Goal: Task Accomplishment & Management: Use online tool/utility

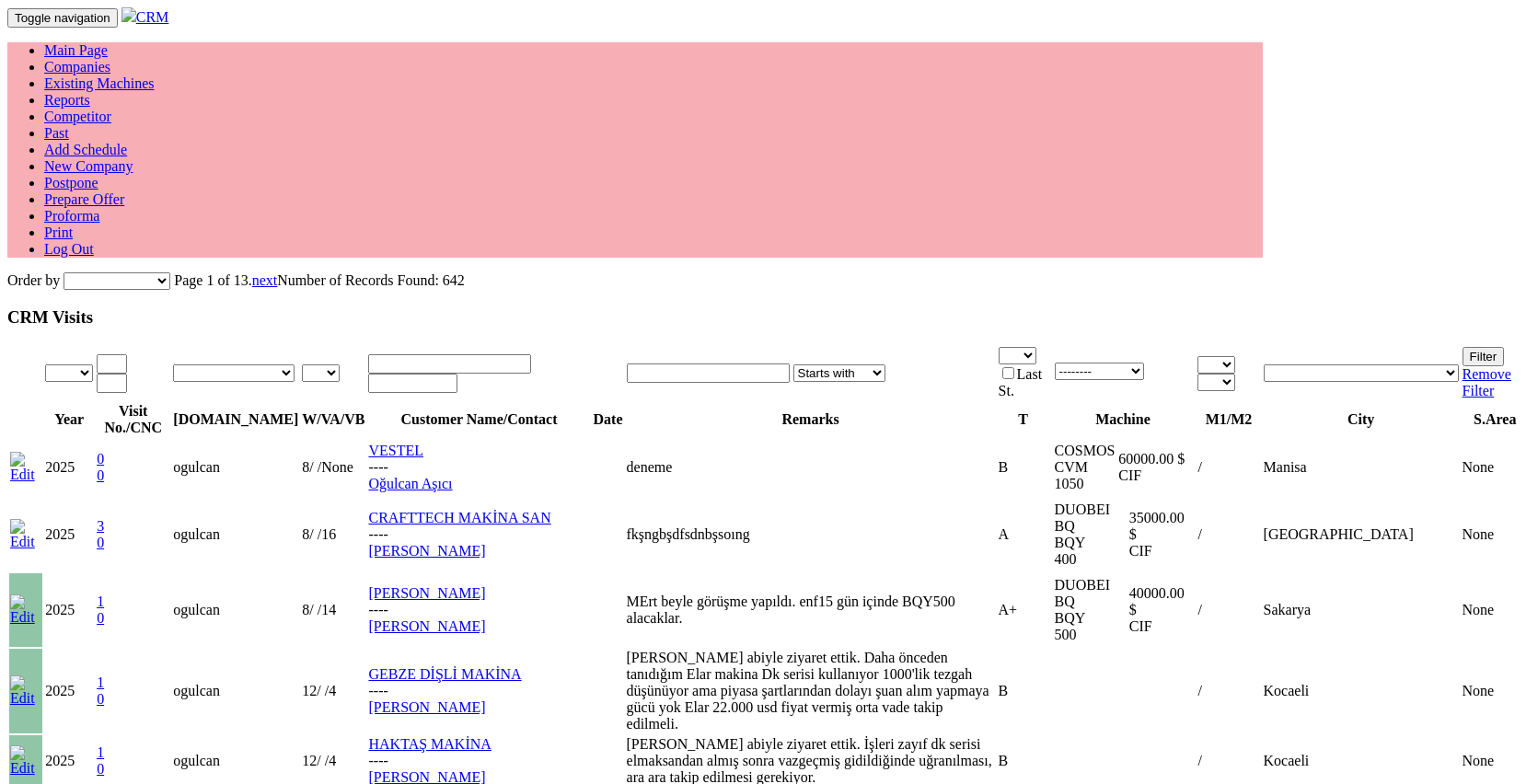
click at [108, 42] on link "Main Page" at bounding box center [75, 50] width 64 height 16
click at [69, 125] on link "Past" at bounding box center [56, 133] width 25 height 16
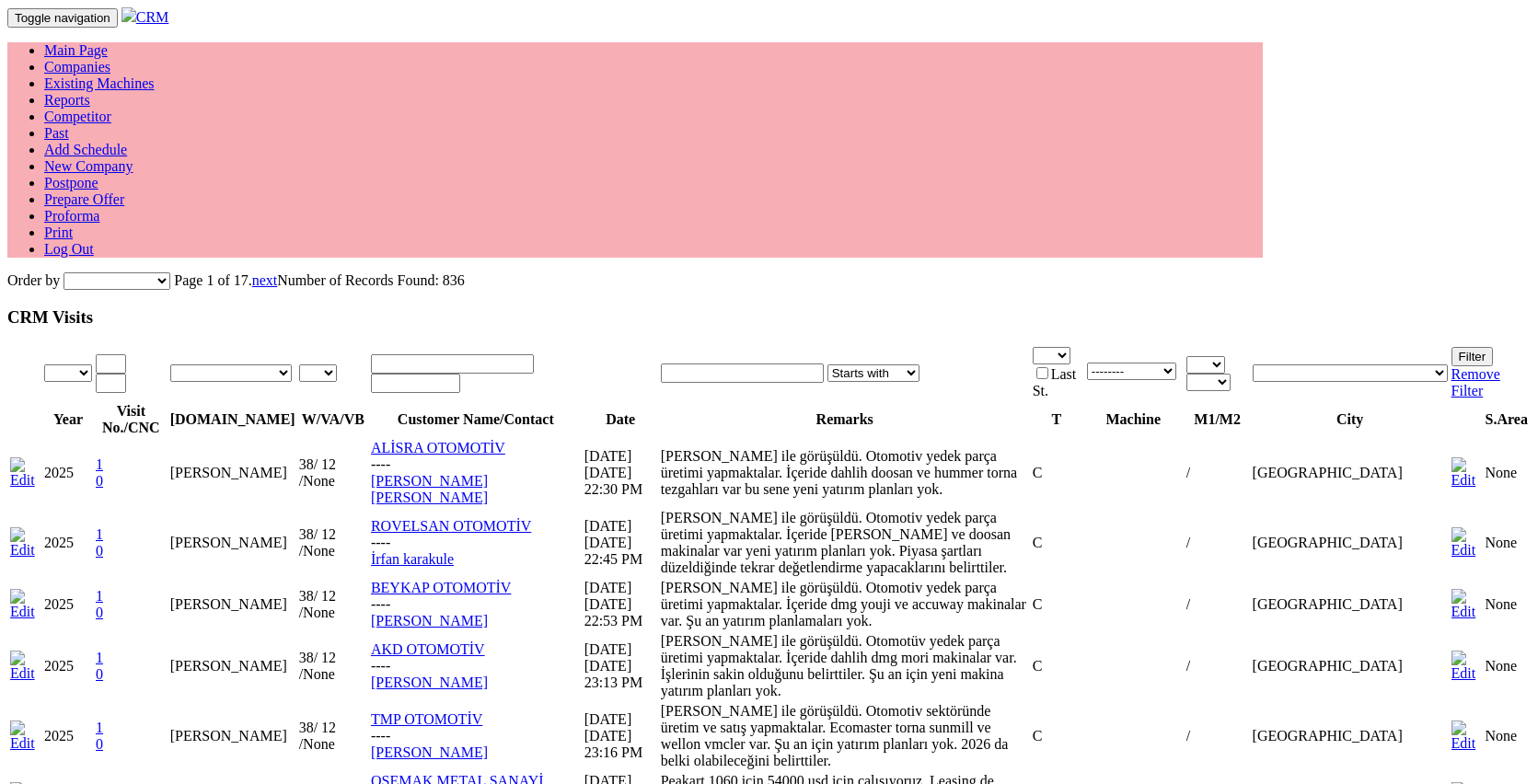
click at [598, 307] on h3 "CRM Visits" at bounding box center [769, 317] width 1523 height 20
click at [110, 59] on link "Companies" at bounding box center [77, 66] width 66 height 16
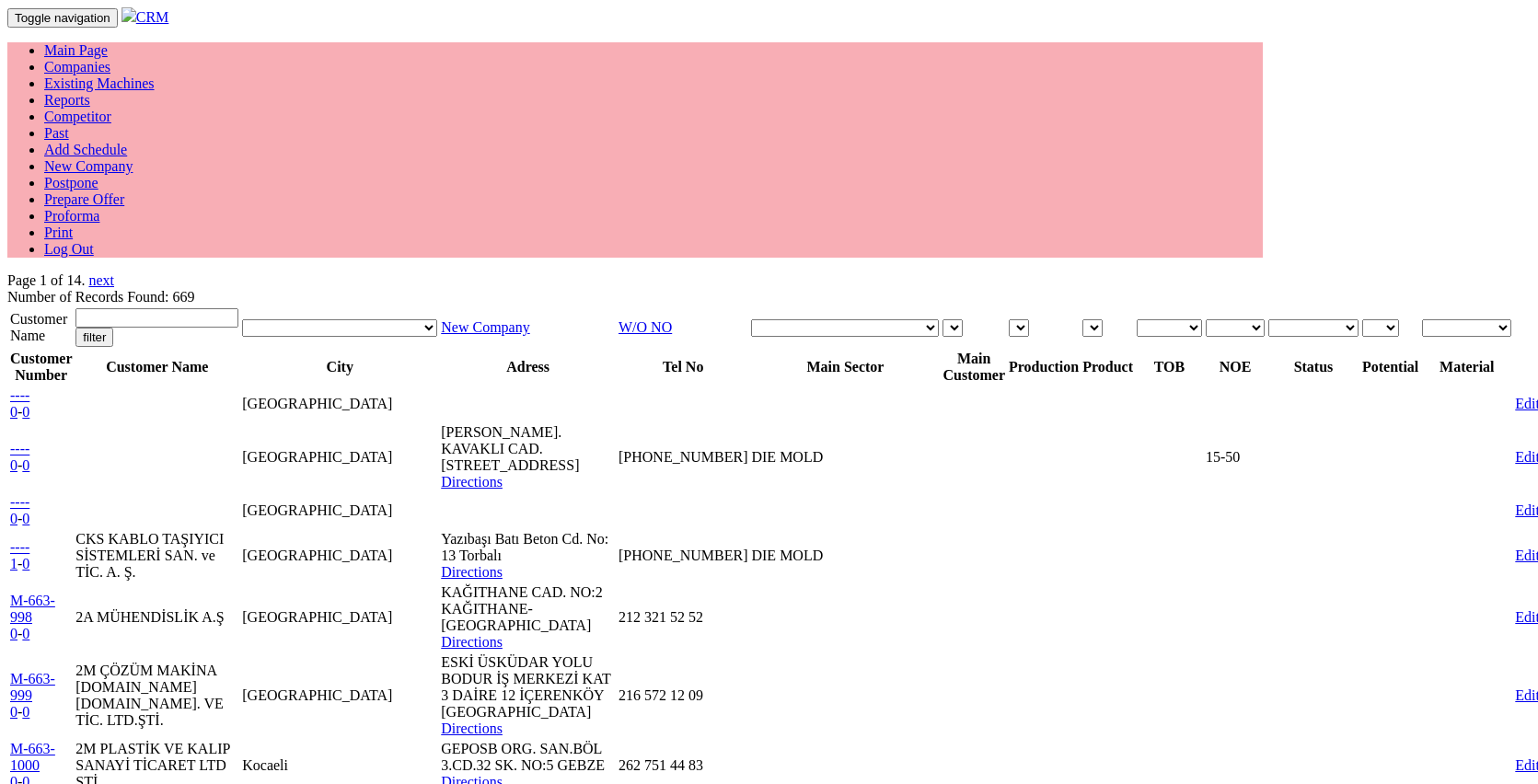
click at [672, 319] on link "W/O NO" at bounding box center [645, 327] width 53 height 16
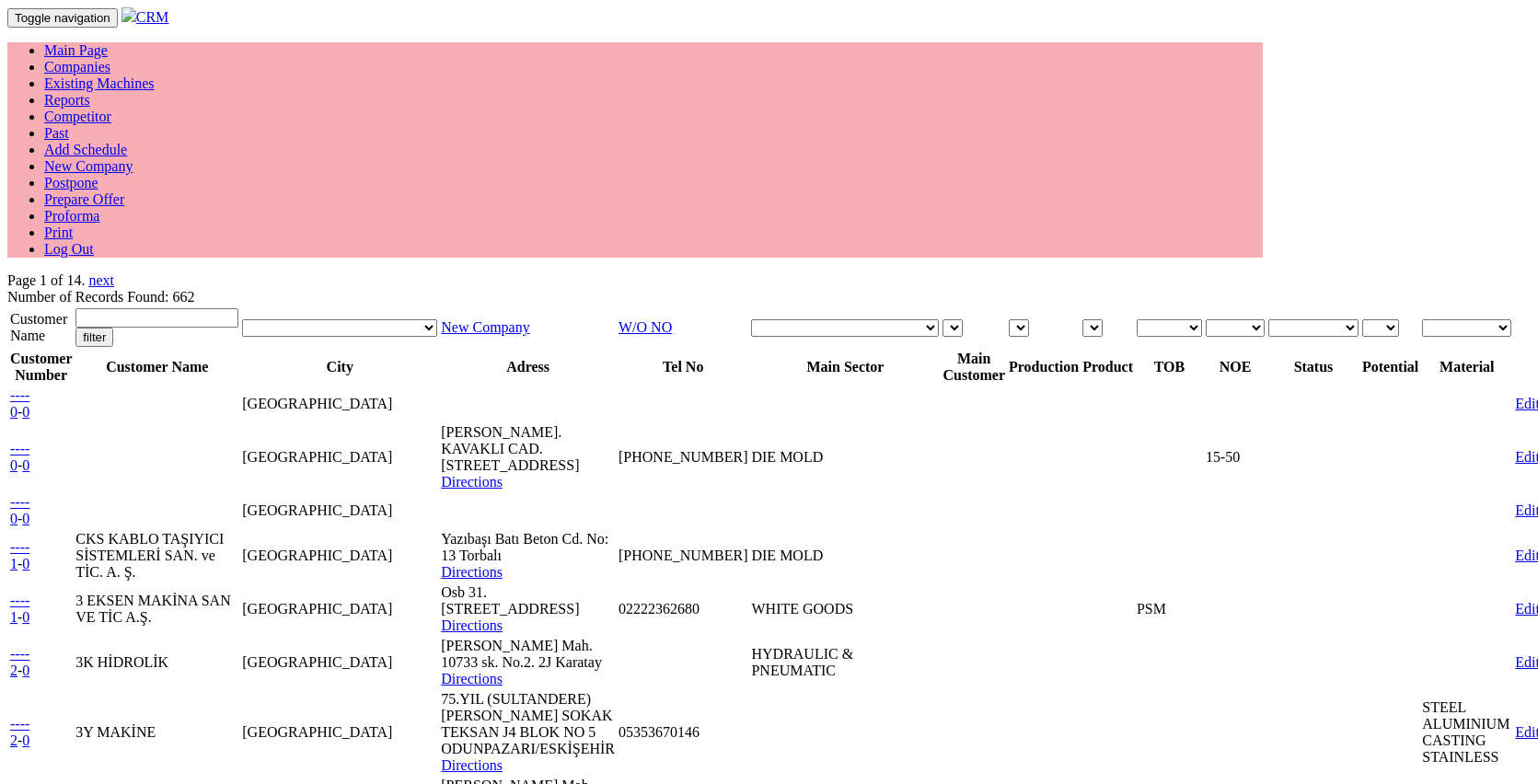
click at [672, 319] on link "W/O NO" at bounding box center [645, 327] width 53 height 16
click at [110, 59] on link "Companies" at bounding box center [77, 66] width 66 height 16
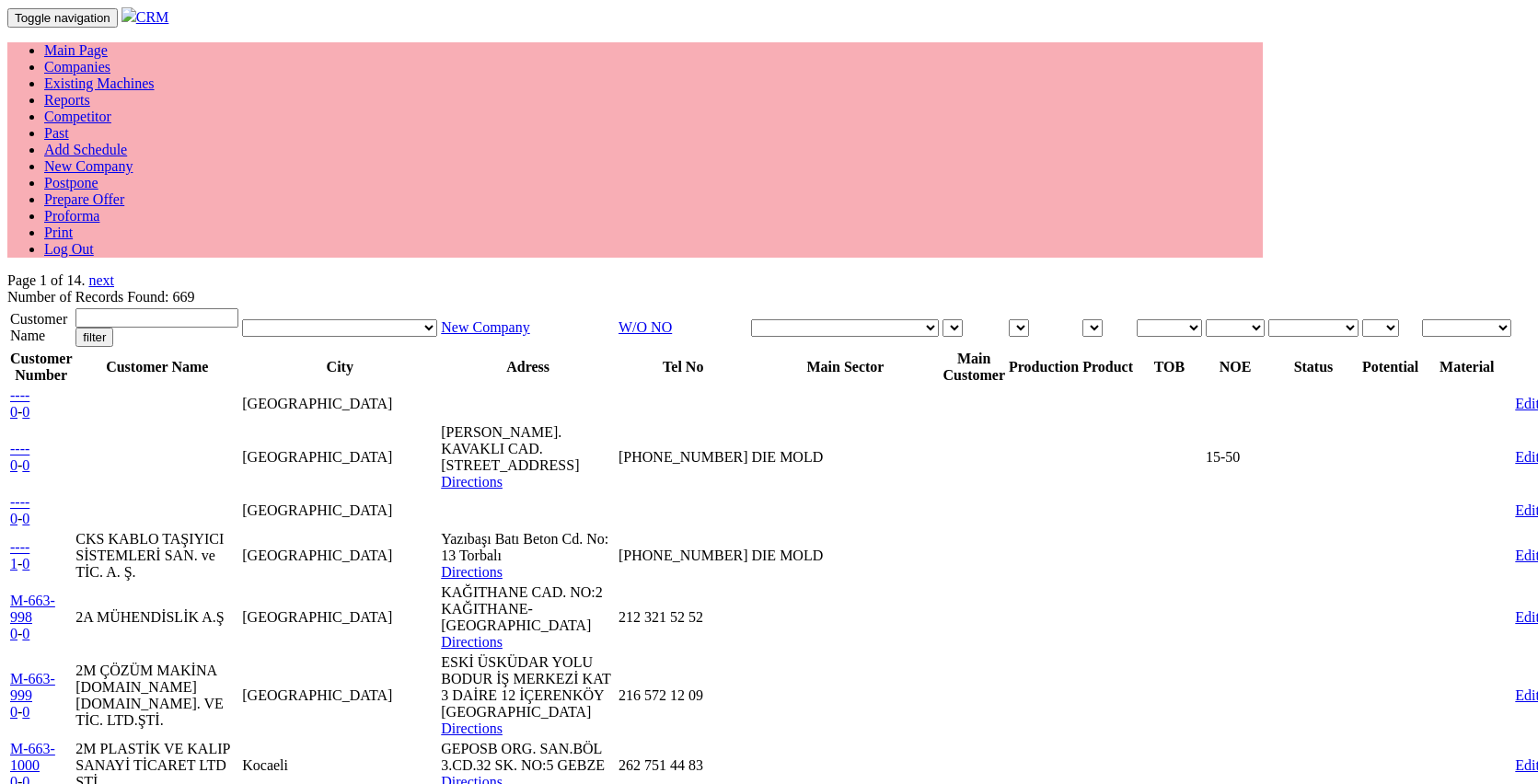
click at [110, 59] on link "Companies" at bounding box center [77, 66] width 66 height 16
click at [616, 307] on td "New Company" at bounding box center [527, 328] width 176 height 40
click at [155, 75] on link "Existing Machines" at bounding box center [99, 83] width 110 height 16
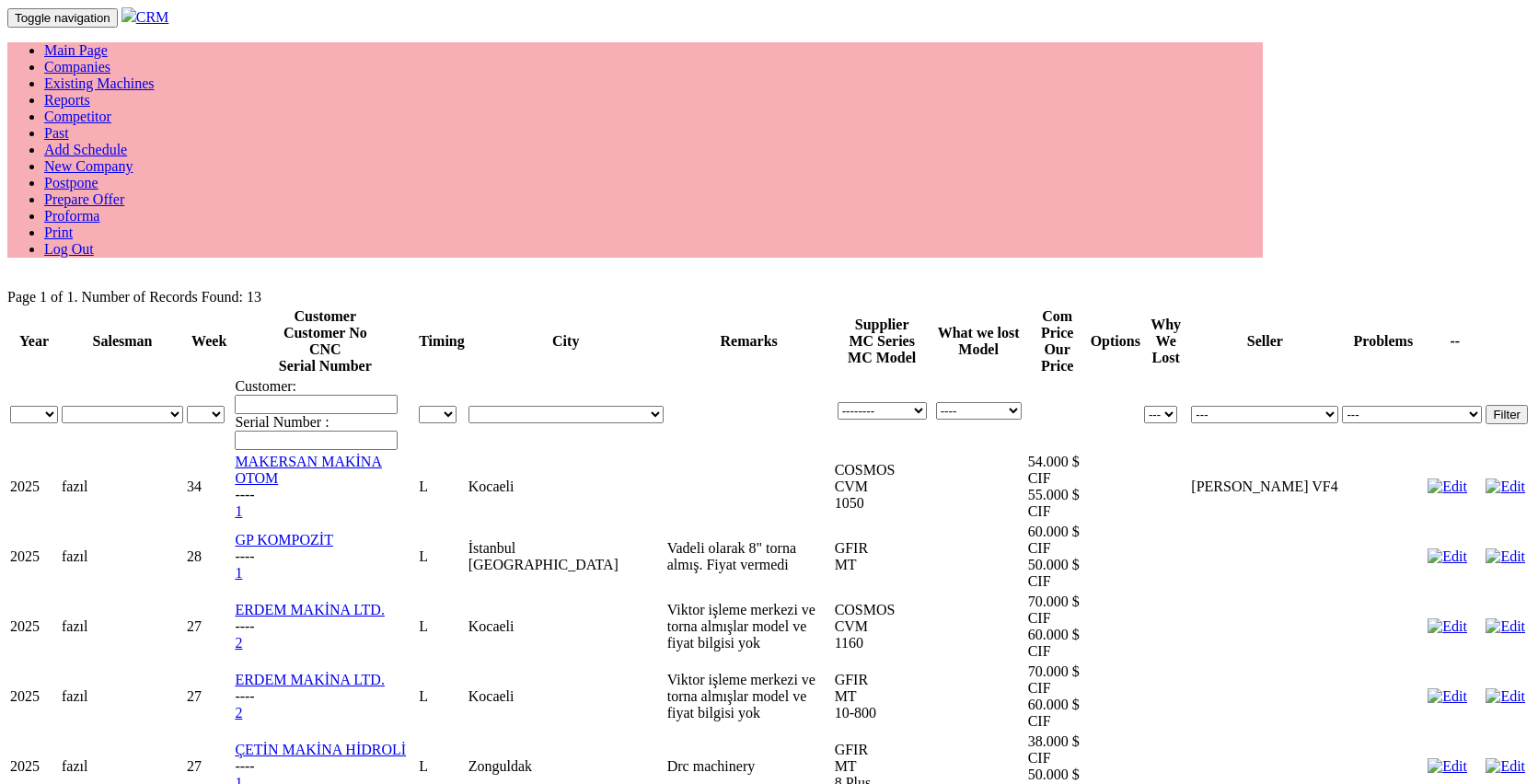
click at [110, 59] on link "Companies" at bounding box center [77, 66] width 66 height 16
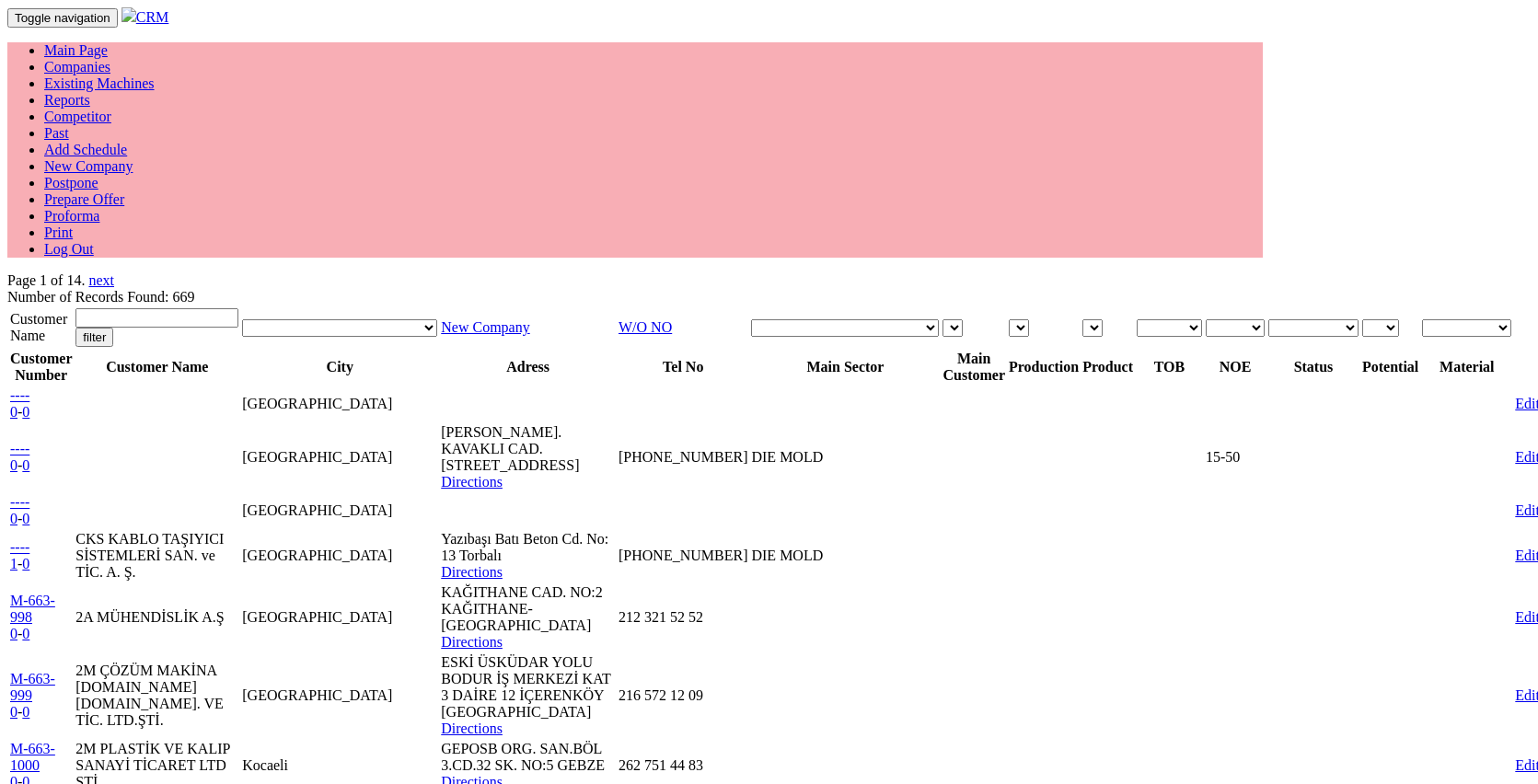
click at [672, 319] on link "W/O NO" at bounding box center [645, 327] width 53 height 16
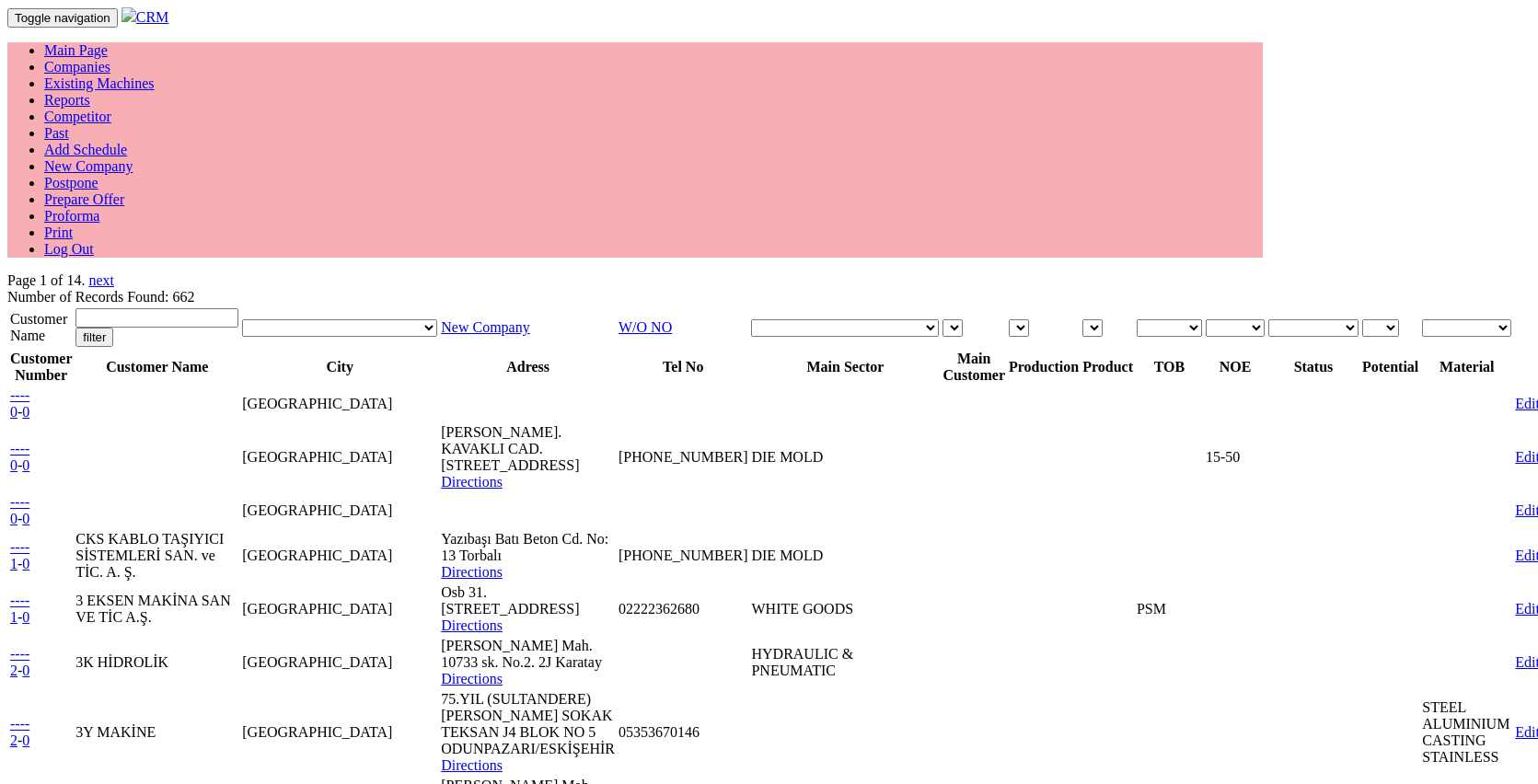
click at [90, 92] on link "Reports" at bounding box center [67, 99] width 46 height 16
click at [111, 109] on link "Competitor" at bounding box center [77, 116] width 67 height 16
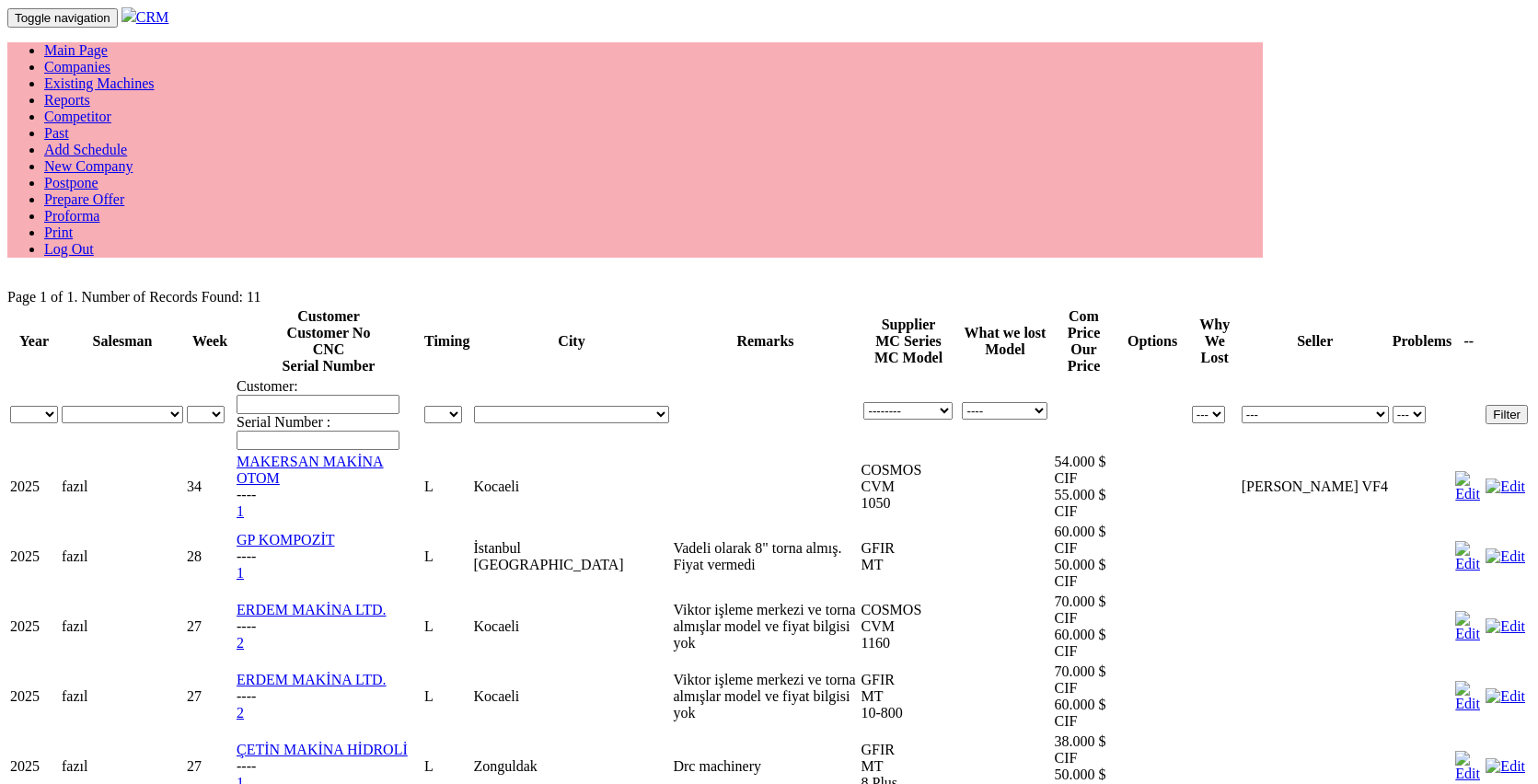
click at [127, 142] on link "Add Schedule" at bounding box center [86, 149] width 83 height 16
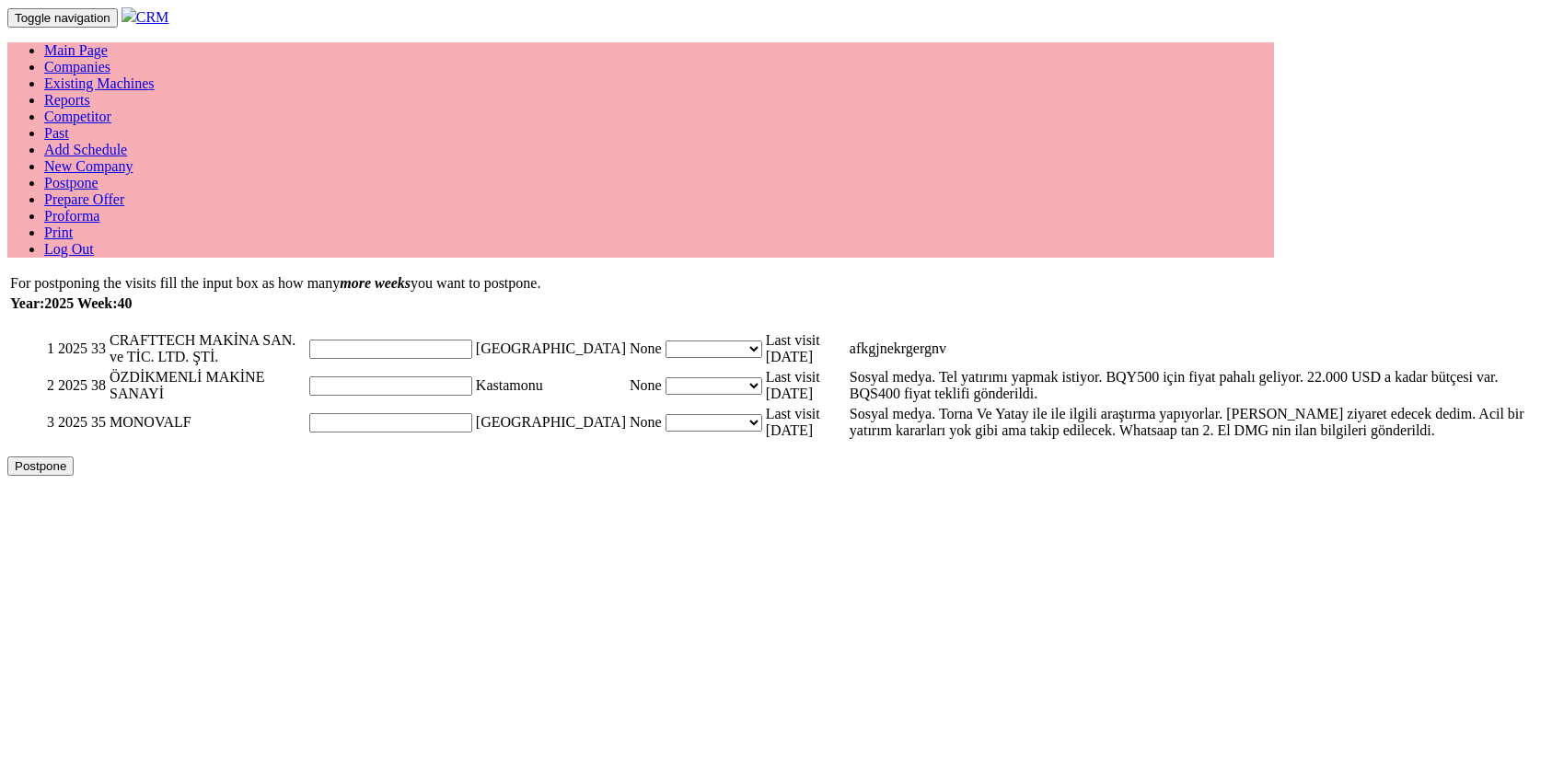
click at [124, 191] on link "Prepare Offer" at bounding box center [84, 199] width 80 height 16
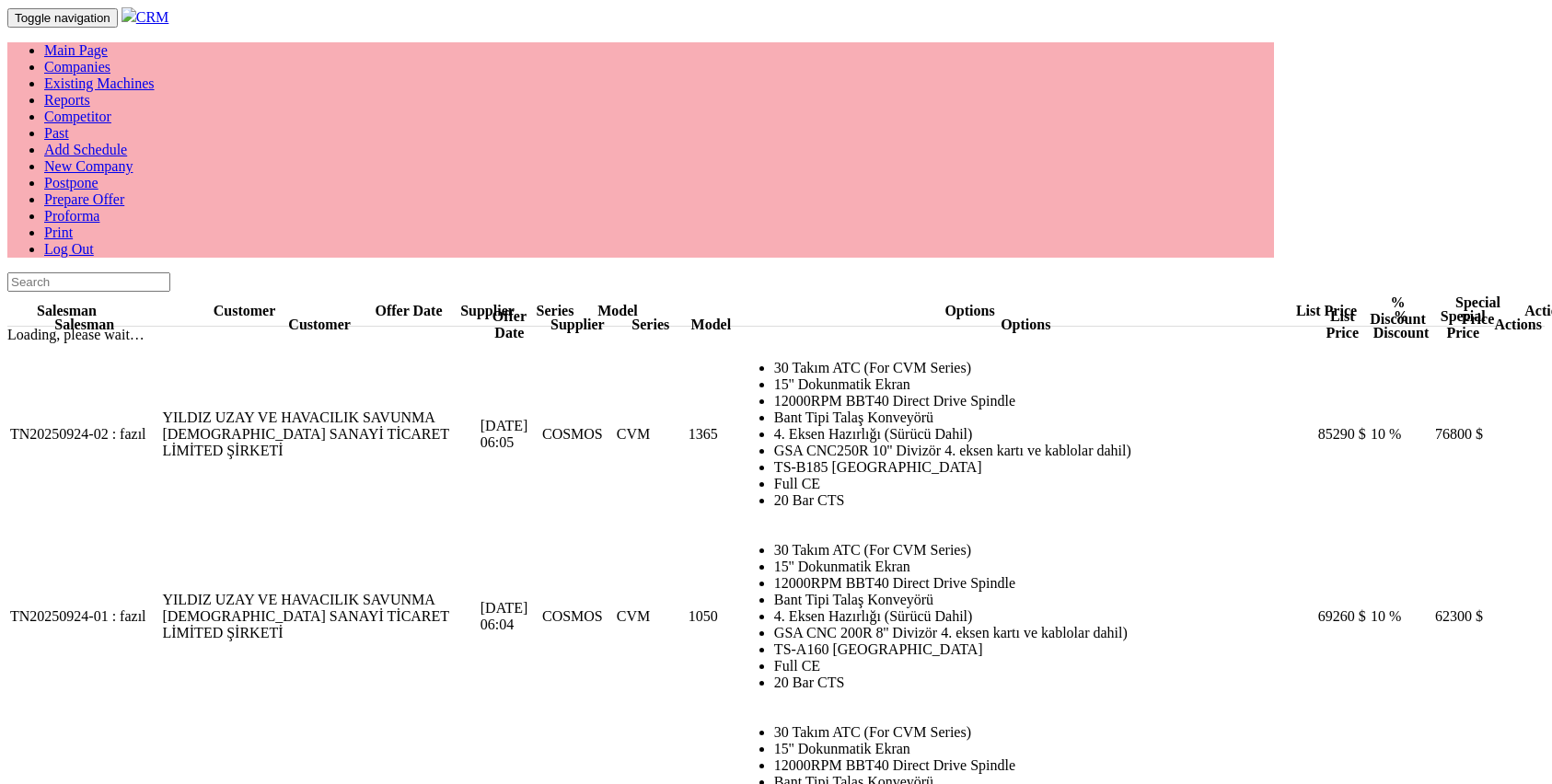
click at [1197, 272] on div "Salesman Customer Offer Date Supplier Series Model Options List Price % Discoun…" at bounding box center [776, 550] width 1537 height 556
click at [1494, 434] on span at bounding box center [1494, 434] width 0 height 0
click at [99, 208] on link "Proforma" at bounding box center [72, 215] width 55 height 16
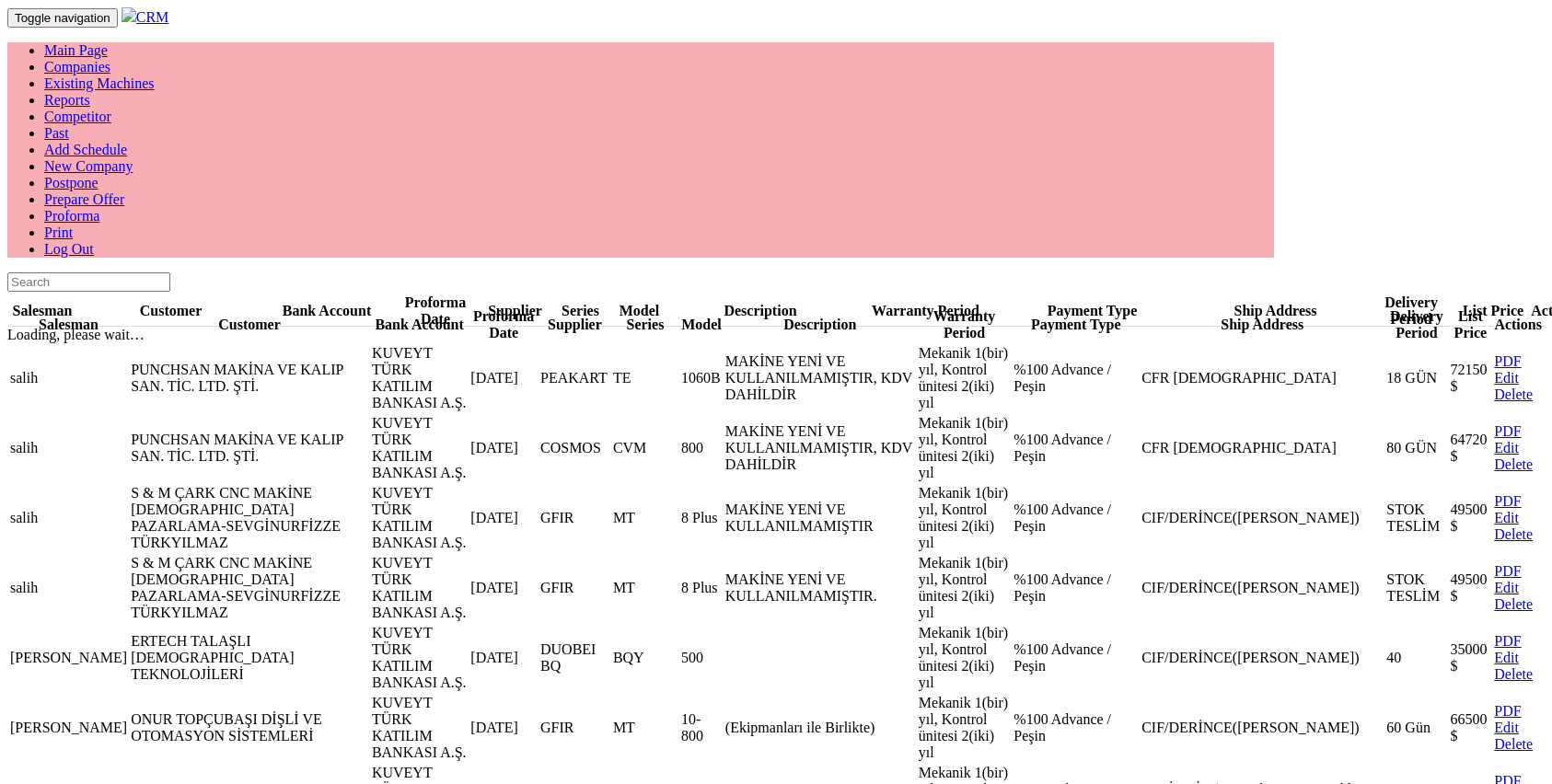
click at [938, 60] on body "Toggle navigation CRM Main Page Companies Existing Machines Reports Competitor …" at bounding box center [776, 418] width 1537 height 821
click at [124, 191] on link "Prepare Offer" at bounding box center [84, 199] width 80 height 16
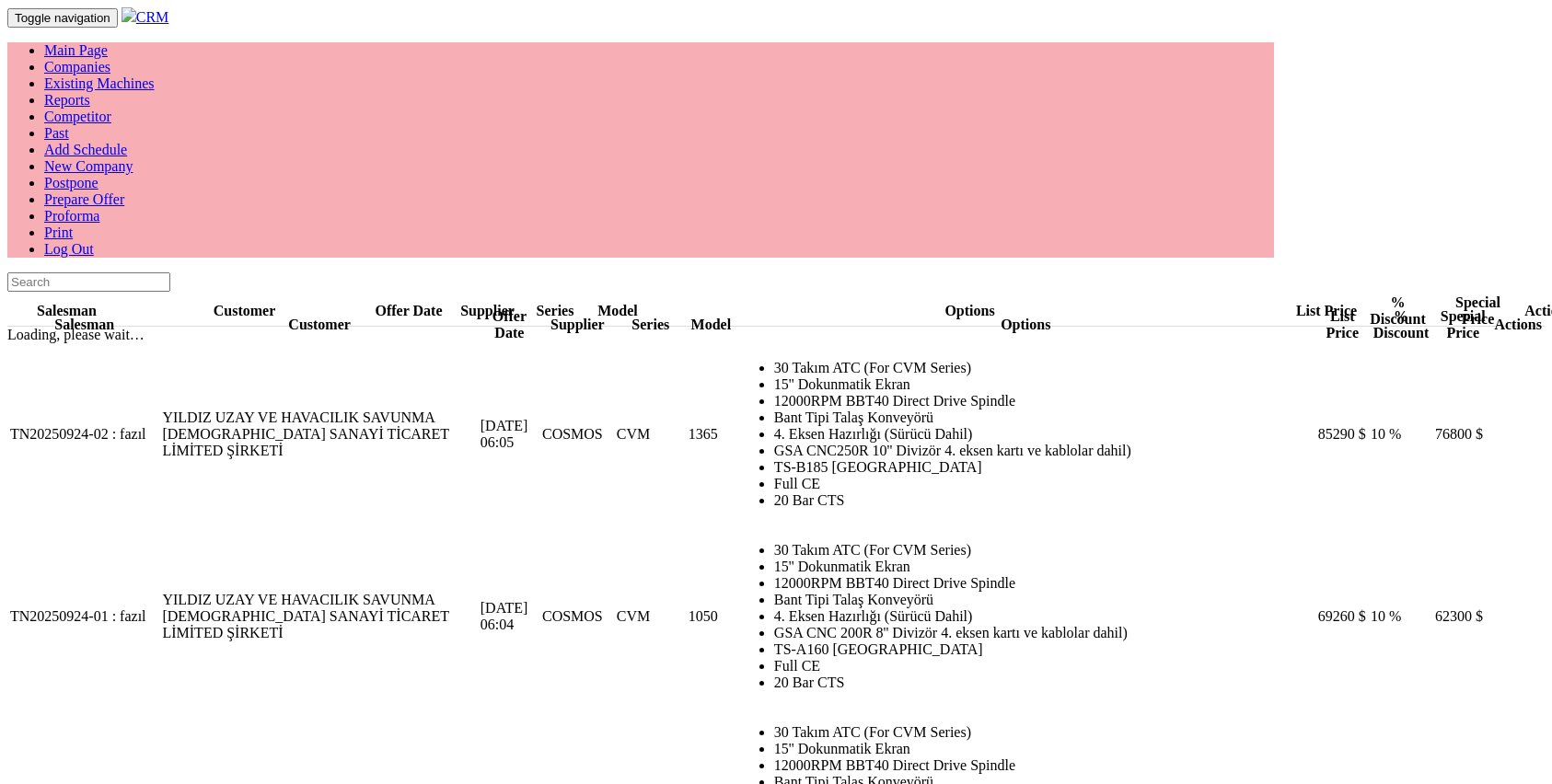
click at [99, 208] on link "Proforma" at bounding box center [72, 215] width 55 height 16
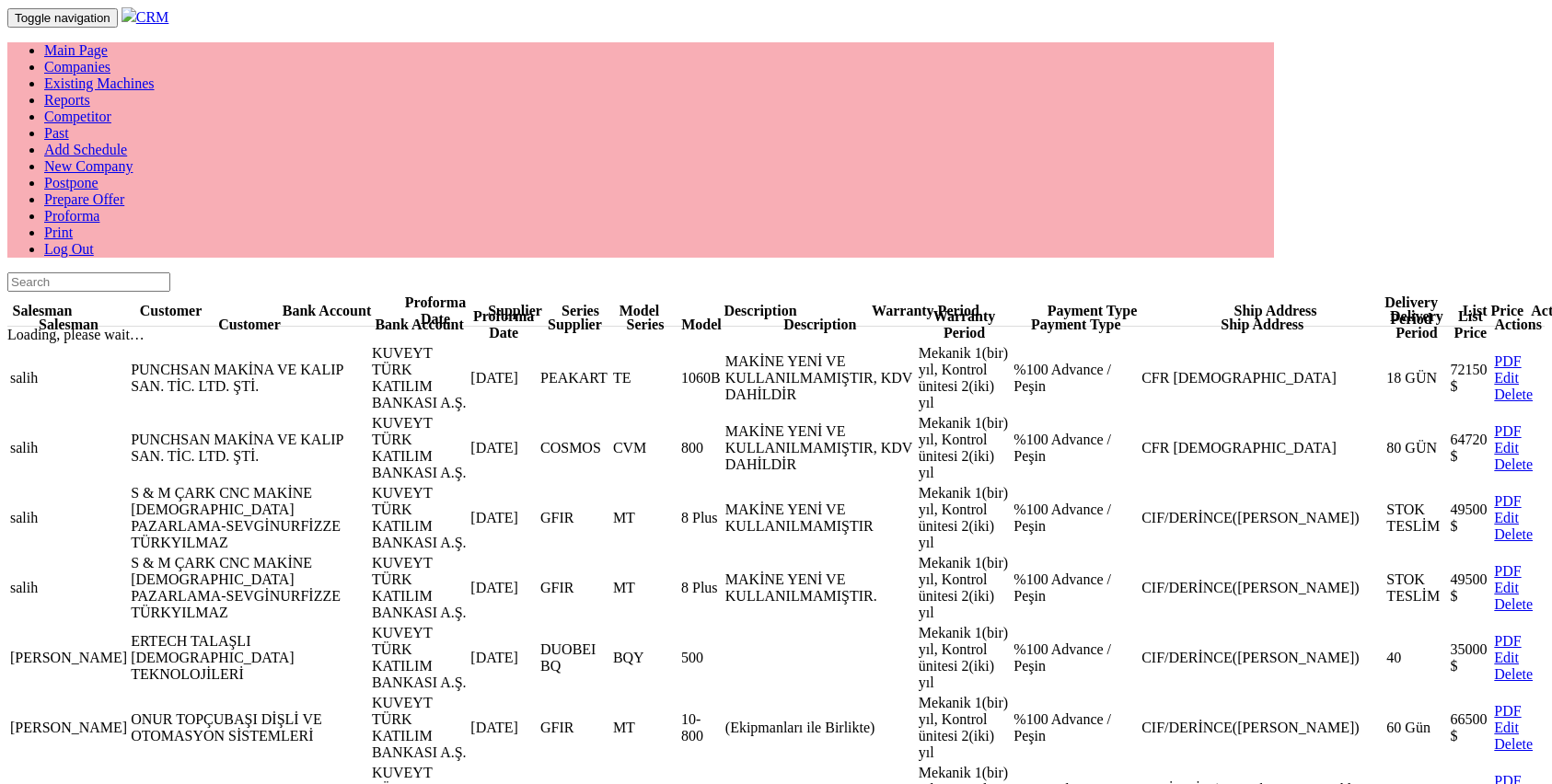
click at [127, 142] on link "Add Schedule" at bounding box center [86, 149] width 83 height 16
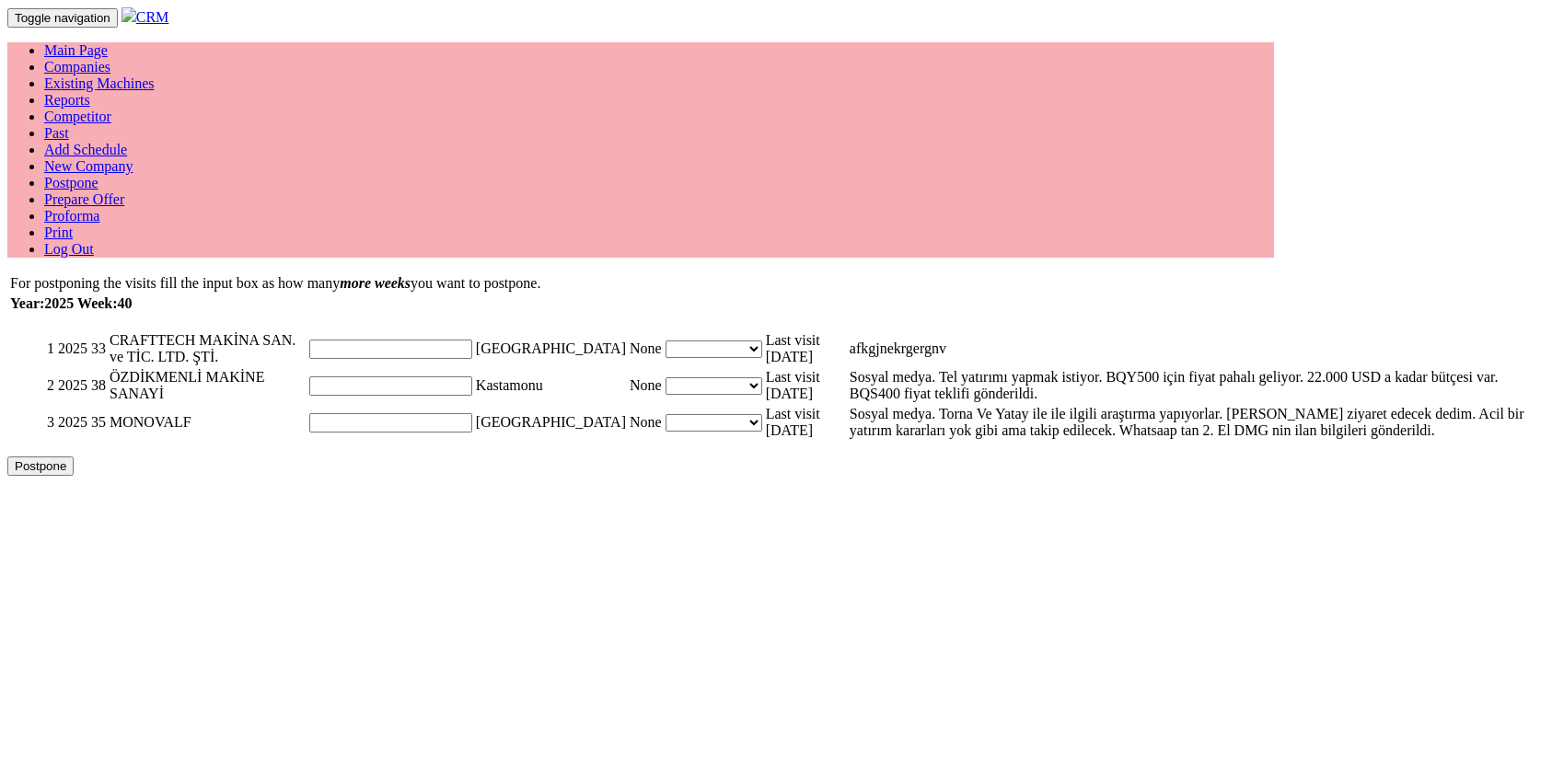
click at [99, 208] on link "Proforma" at bounding box center [72, 215] width 55 height 16
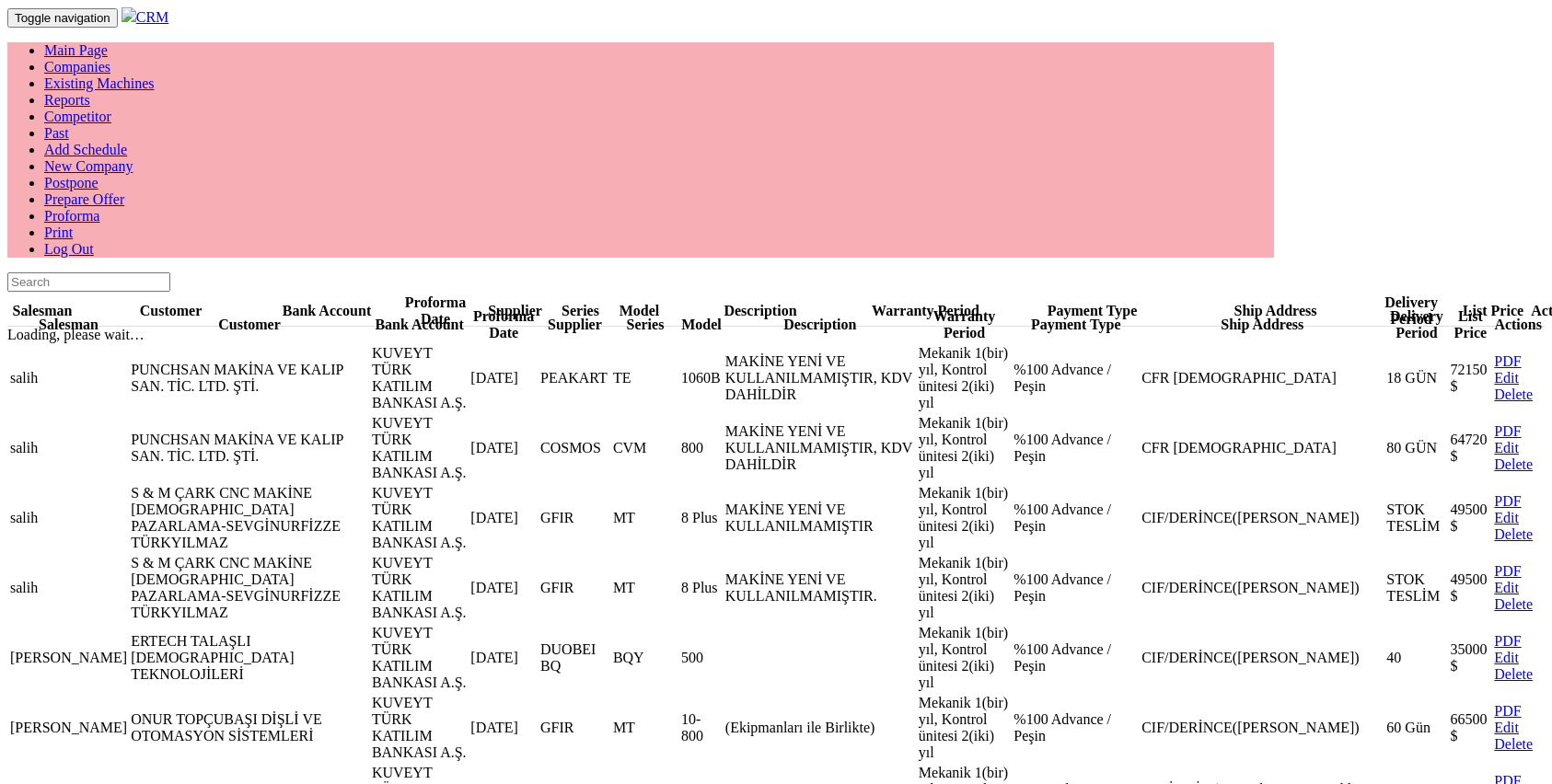
click at [124, 191] on link "Prepare Offer" at bounding box center [84, 199] width 80 height 16
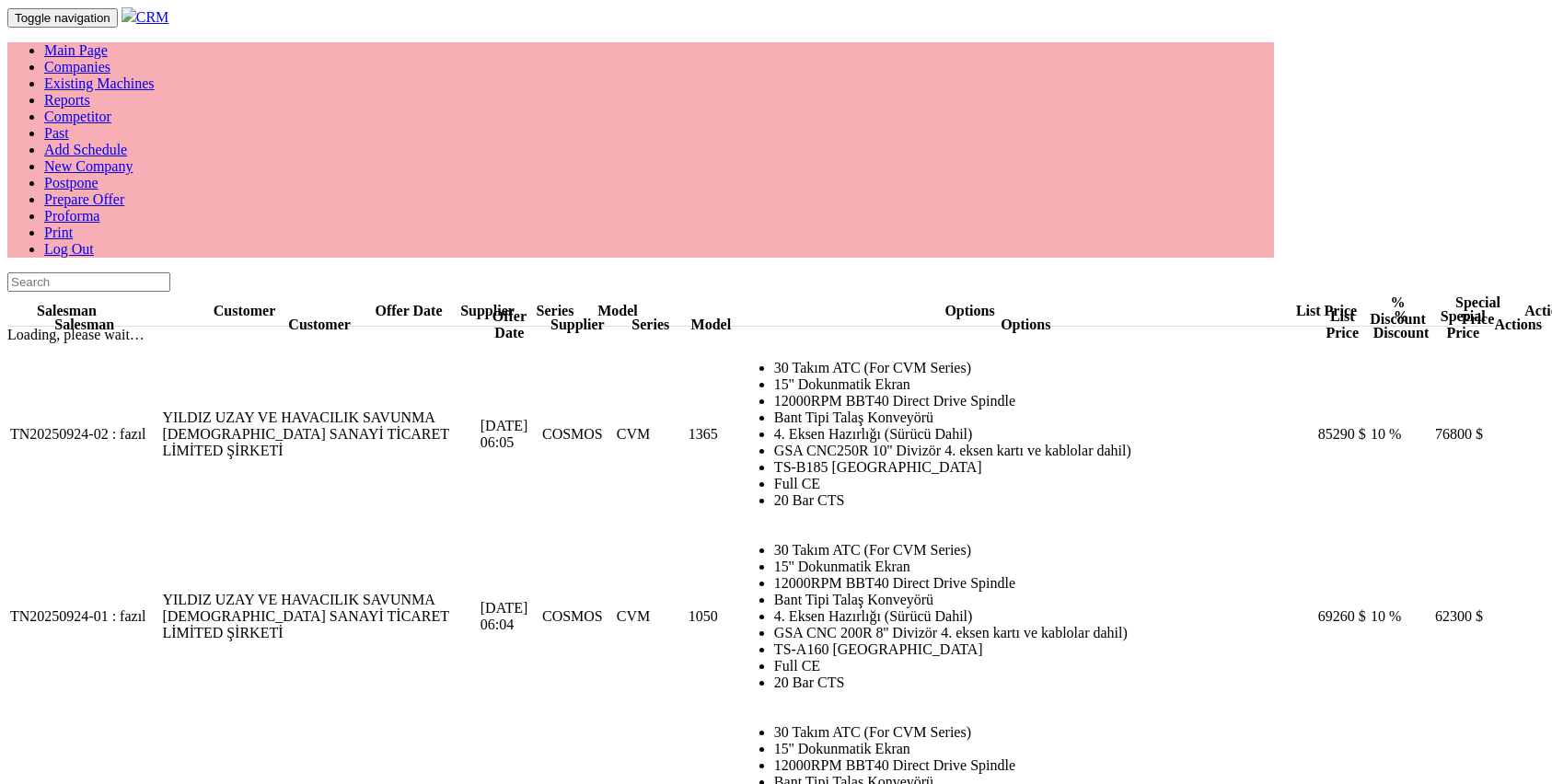
click at [99, 208] on link "Proforma" at bounding box center [72, 215] width 55 height 16
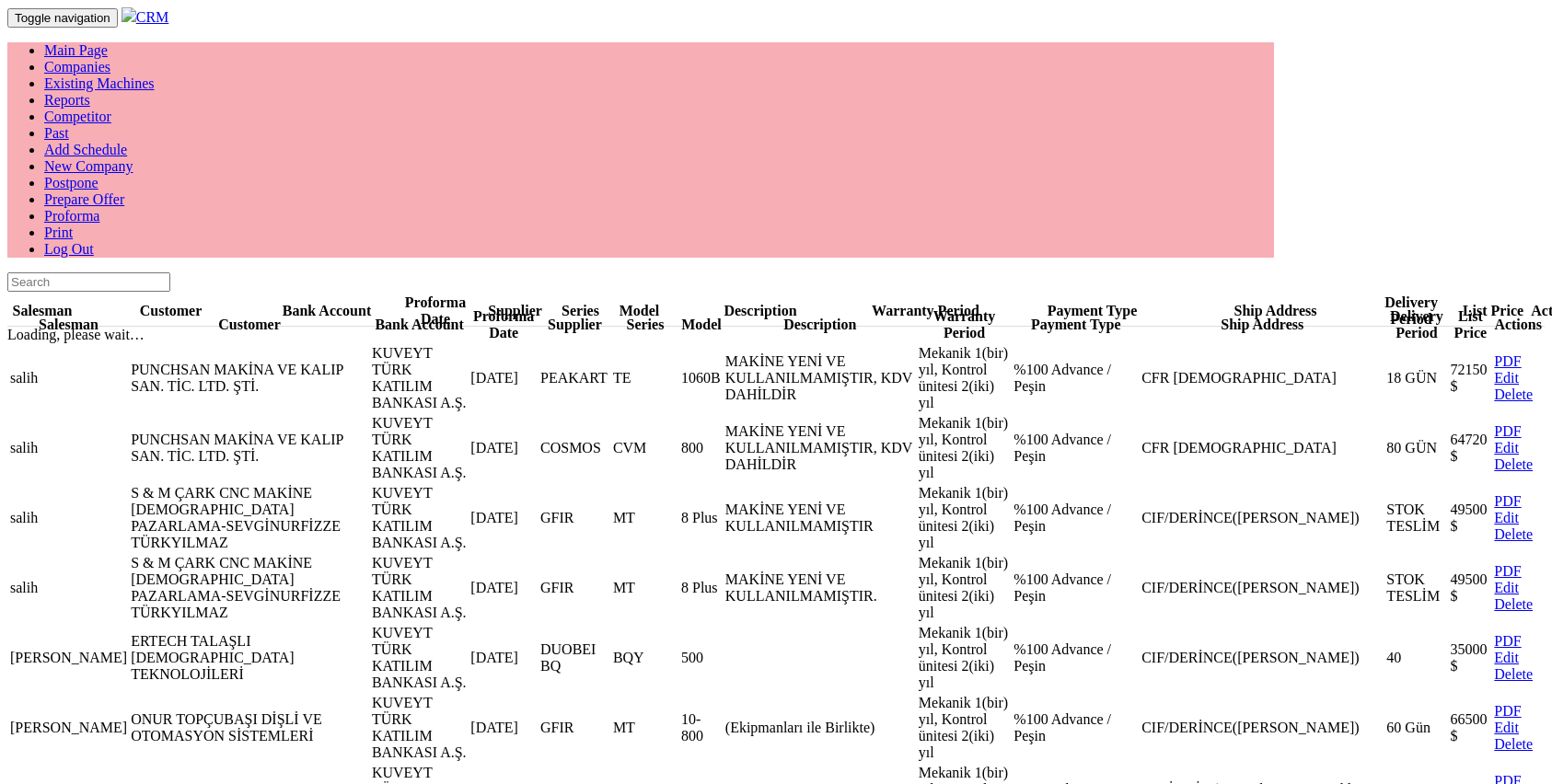
click at [124, 191] on link "Prepare Offer" at bounding box center [84, 199] width 80 height 16
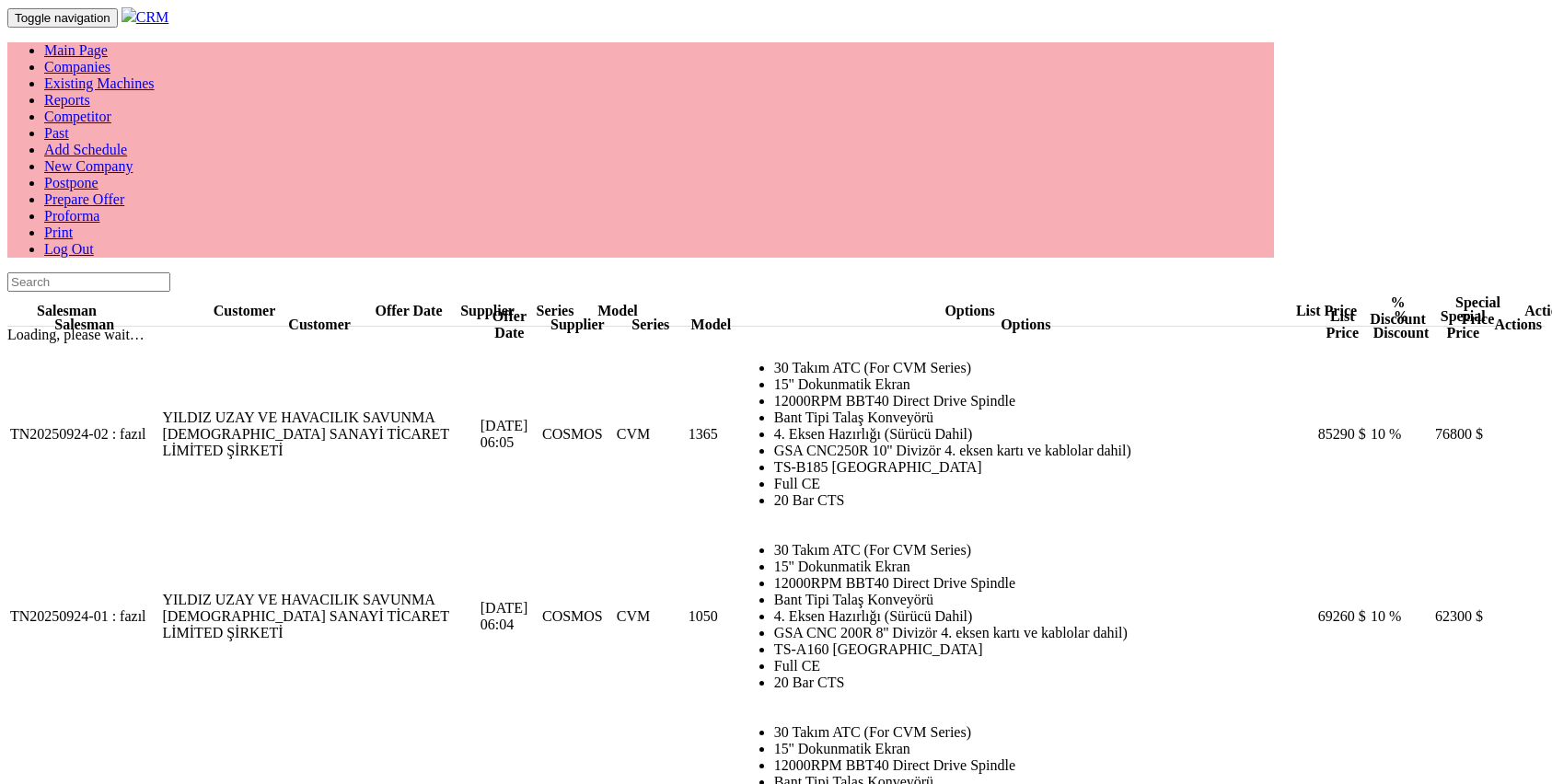
click at [99, 208] on link "Proforma" at bounding box center [72, 215] width 55 height 16
